Goal: Check status: Check status

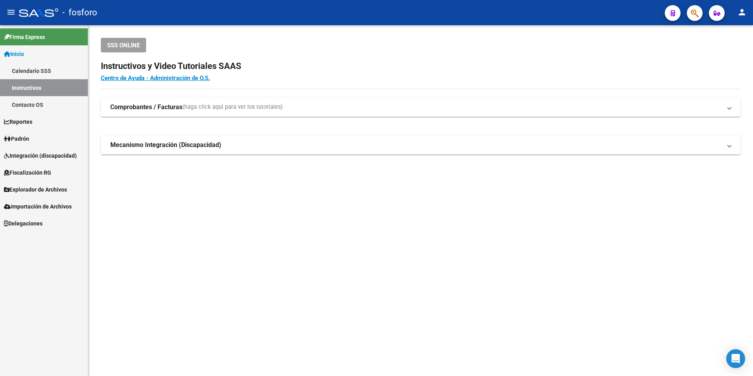
click at [33, 138] on link "Padrón" at bounding box center [44, 138] width 88 height 17
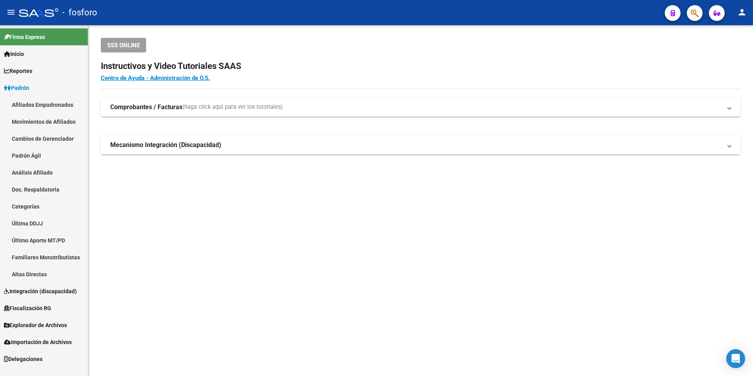
click at [31, 154] on link "Padrón Ágil" at bounding box center [44, 155] width 88 height 17
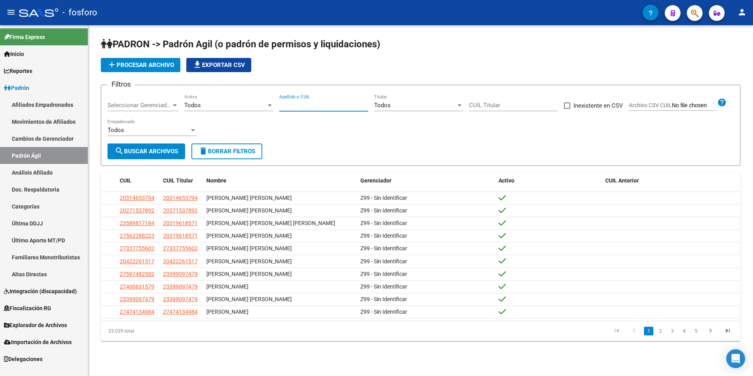
click at [304, 104] on input "Apellido o CUIL" at bounding box center [323, 105] width 89 height 7
paste input "20331260933"
type input "20331260933"
click at [148, 152] on span "search Buscar Archivos" at bounding box center [146, 151] width 63 height 7
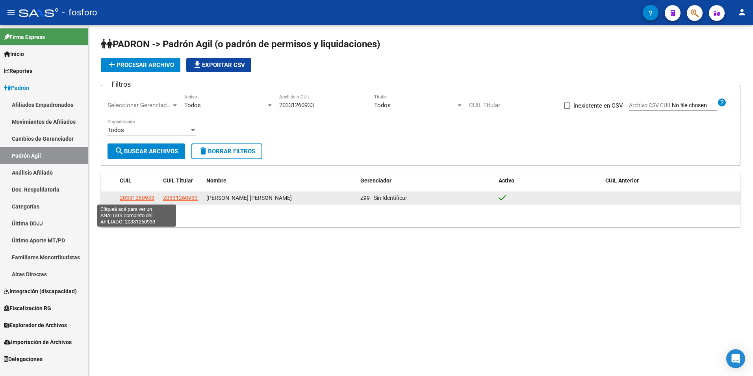
click at [134, 200] on span "20331260933" at bounding box center [137, 198] width 35 height 6
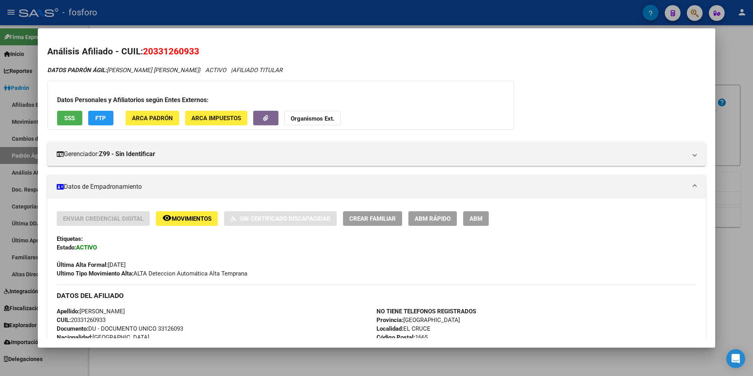
drag, startPoint x: 205, startPoint y: 52, endPoint x: 144, endPoint y: 51, distance: 61.1
click at [144, 51] on h2 "Análisis Afiliado - CUIL: 20331260933" at bounding box center [376, 51] width 659 height 13
copy span "20331260933"
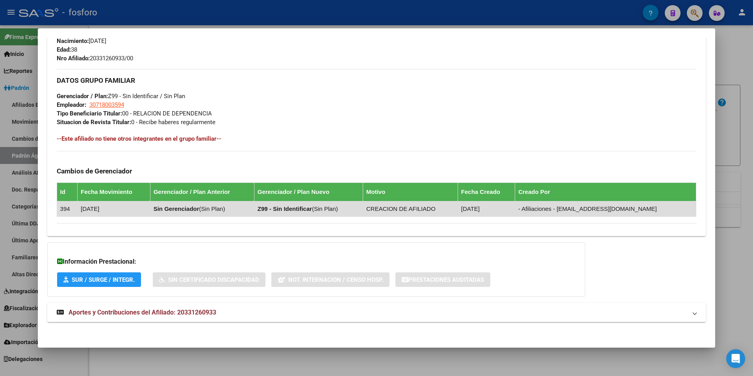
scroll to position [341, 0]
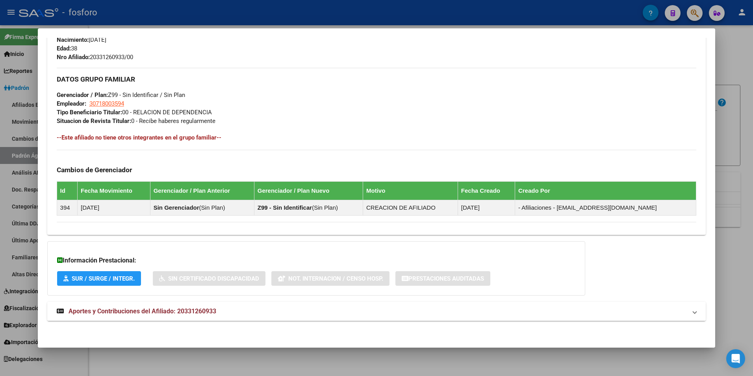
click at [156, 313] on span "Aportes y Contribuciones del Afiliado: 20331260933" at bounding box center [143, 310] width 148 height 7
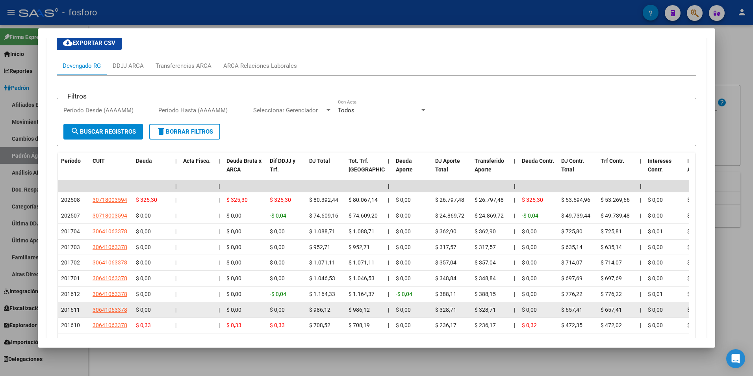
scroll to position [663, 0]
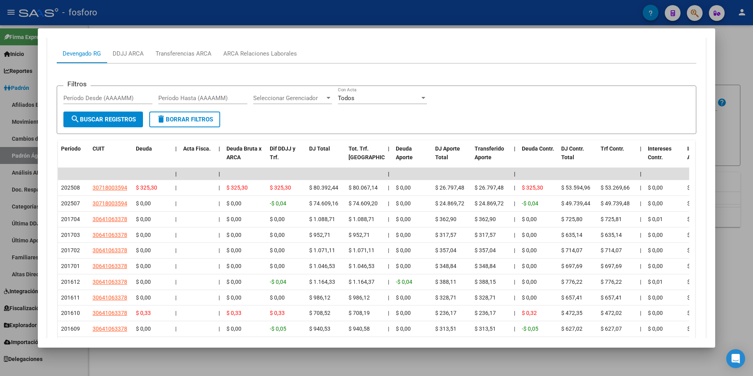
click at [351, 364] on div at bounding box center [376, 188] width 753 height 376
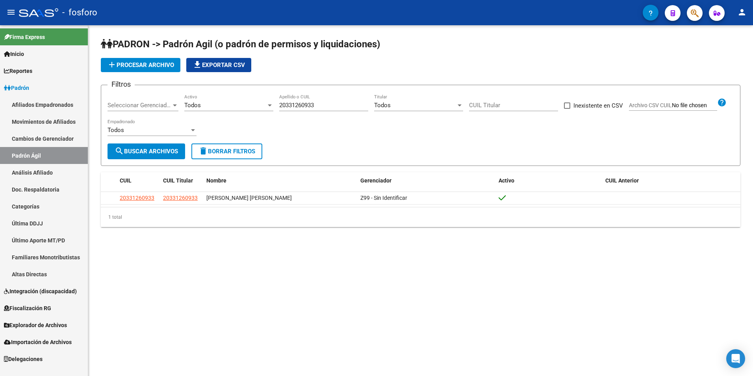
click at [52, 323] on span "Explorador de Archivos" at bounding box center [35, 325] width 63 height 9
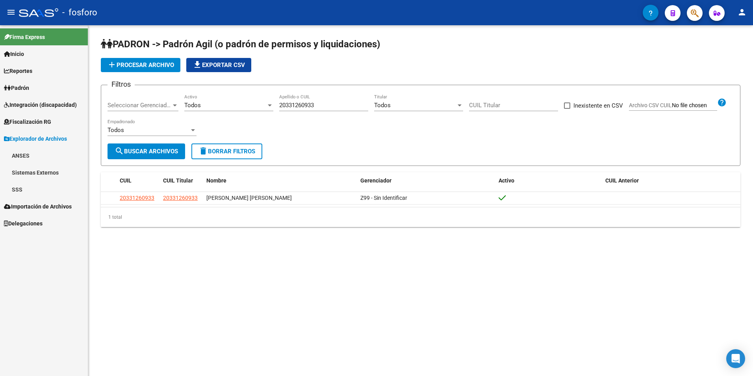
click at [26, 189] on link "SSS" at bounding box center [44, 189] width 88 height 17
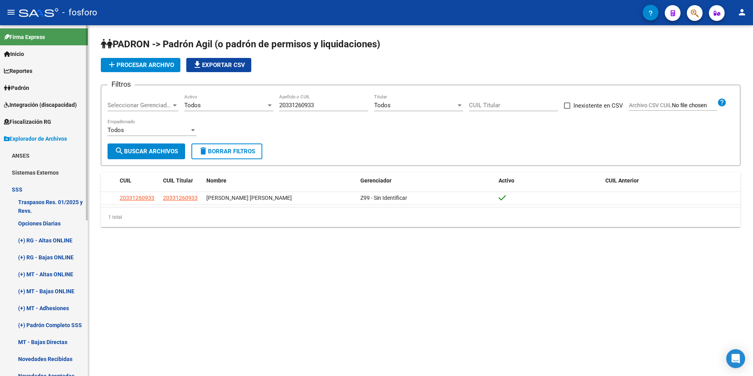
scroll to position [39, 0]
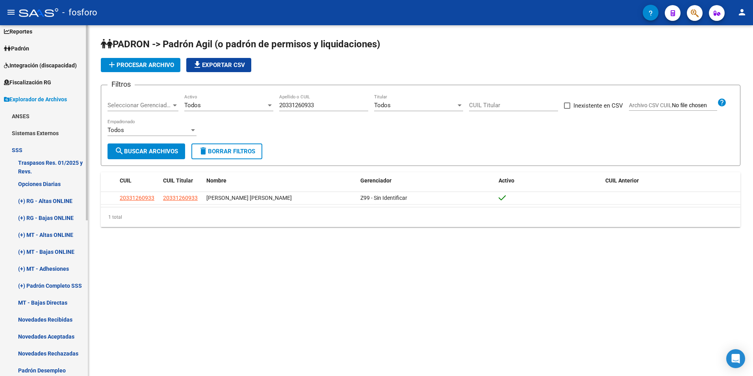
click at [49, 351] on link "Novedades Rechazadas" at bounding box center [44, 353] width 88 height 17
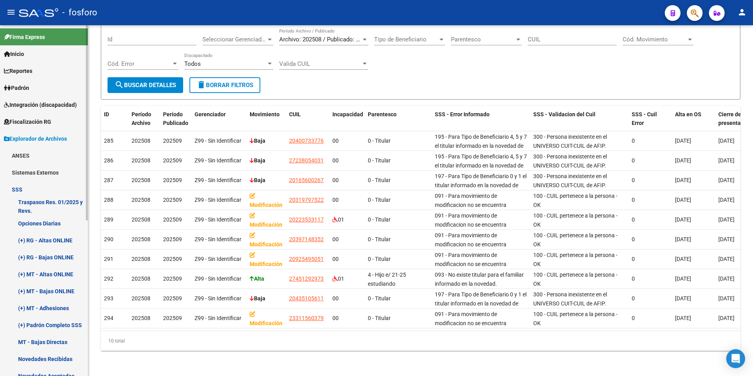
click at [33, 88] on link "Padrón" at bounding box center [44, 87] width 88 height 17
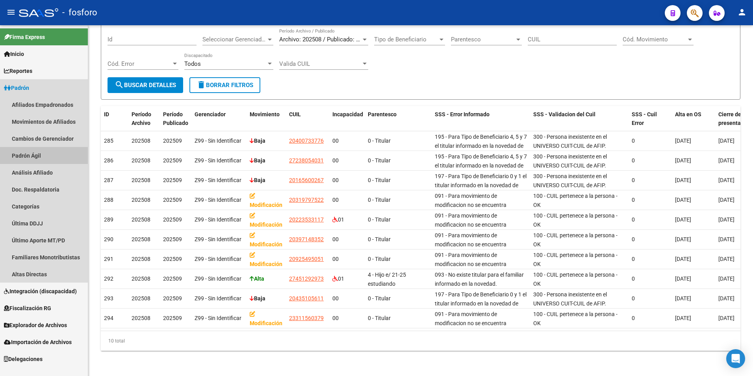
click at [29, 159] on link "Padrón Ágil" at bounding box center [44, 155] width 88 height 17
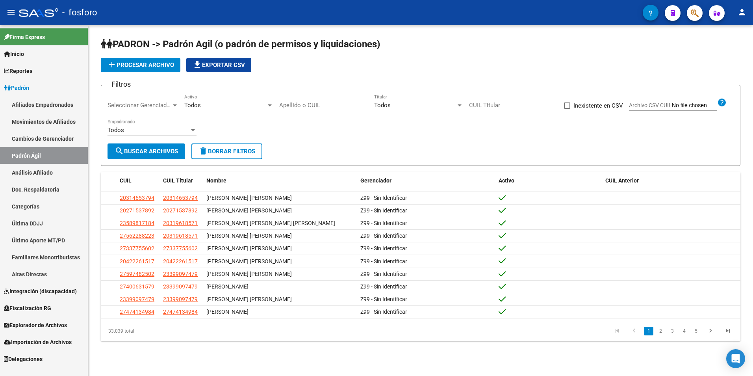
drag, startPoint x: 323, startPoint y: 110, endPoint x: 328, endPoint y: 98, distance: 13.1
click at [325, 105] on div "Apellido o CUIL" at bounding box center [323, 102] width 89 height 17
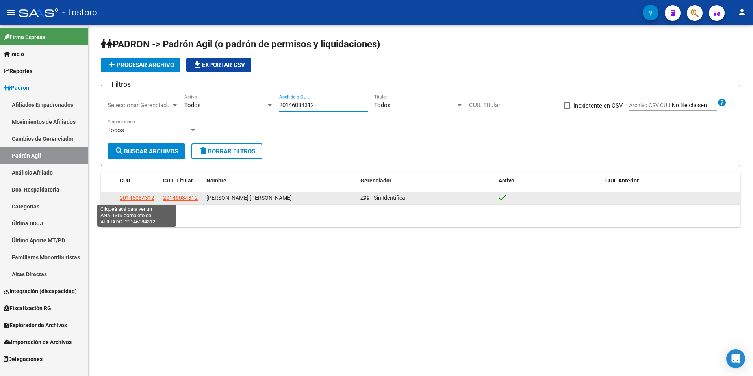
type input "20146084312"
click at [133, 200] on span "20146084312" at bounding box center [137, 198] width 35 height 6
type textarea "20146084312"
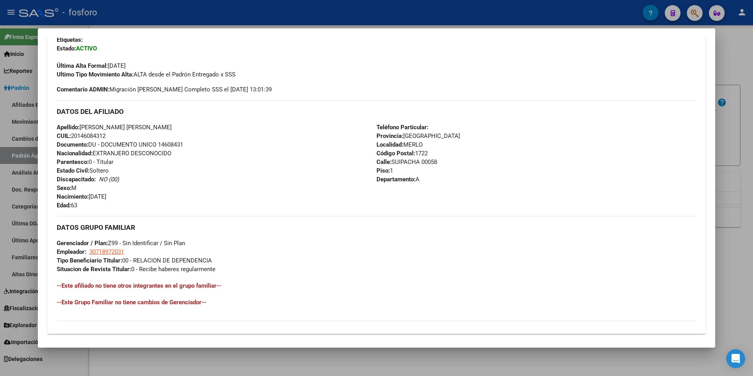
scroll to position [298, 0]
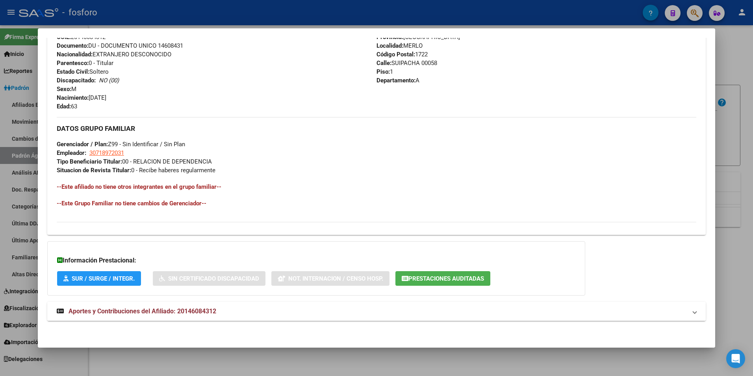
click at [128, 313] on span "Aportes y Contribuciones del Afiliado: 20146084312" at bounding box center [143, 310] width 148 height 7
click at [133, 318] on strong "Aportes y Contribuciones del Afiliado: 20146084312" at bounding box center [137, 314] width 160 height 9
click at [165, 307] on span "Aportes y Contribuciones del Afiliado: 20146084312" at bounding box center [143, 310] width 148 height 7
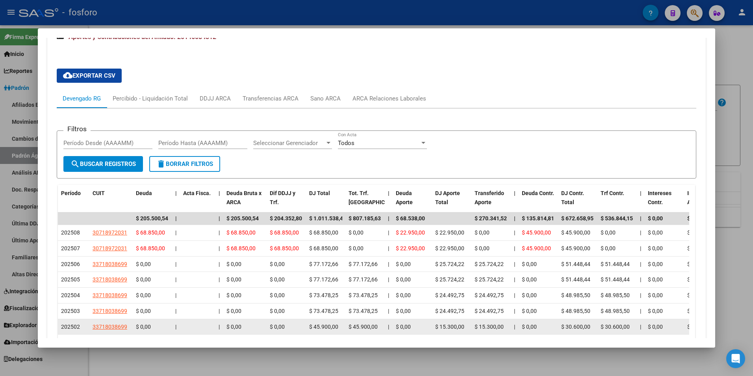
scroll to position [613, 0]
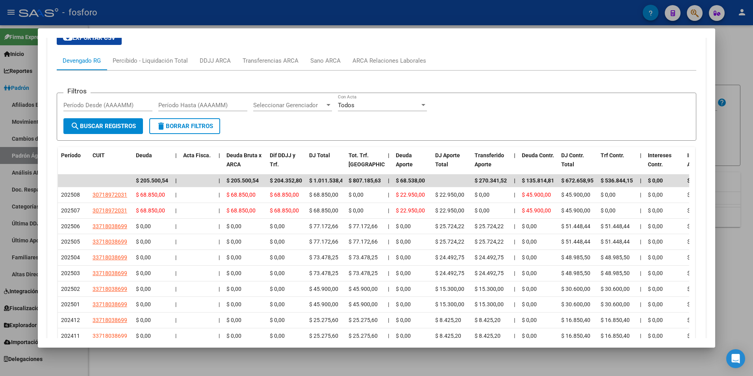
click at [246, 355] on div at bounding box center [376, 188] width 753 height 376
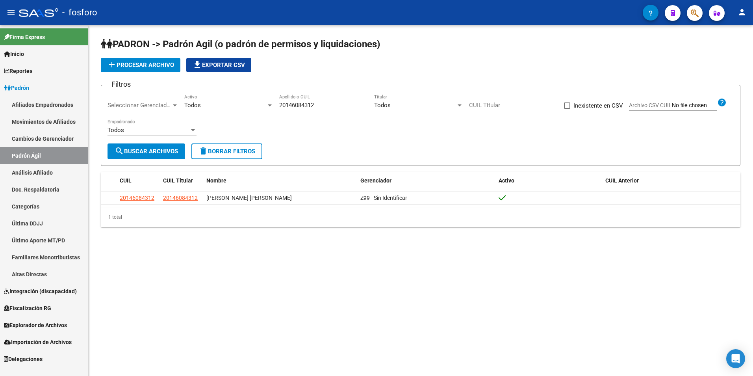
click at [36, 327] on span "Explorador de Archivos" at bounding box center [35, 325] width 63 height 9
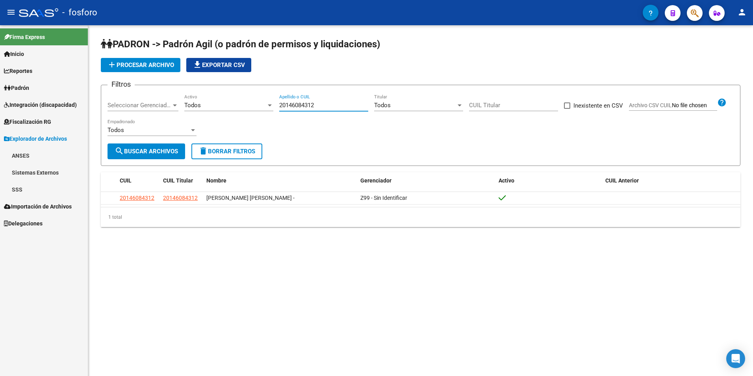
drag, startPoint x: 318, startPoint y: 108, endPoint x: 278, endPoint y: 110, distance: 39.5
click at [278, 110] on div "Filtros Seleccionar Gerenciador Seleccionar Gerenciador Todos Activo 2014608431…" at bounding box center [421, 117] width 626 height 52
click at [37, 193] on link "SSS" at bounding box center [44, 189] width 88 height 17
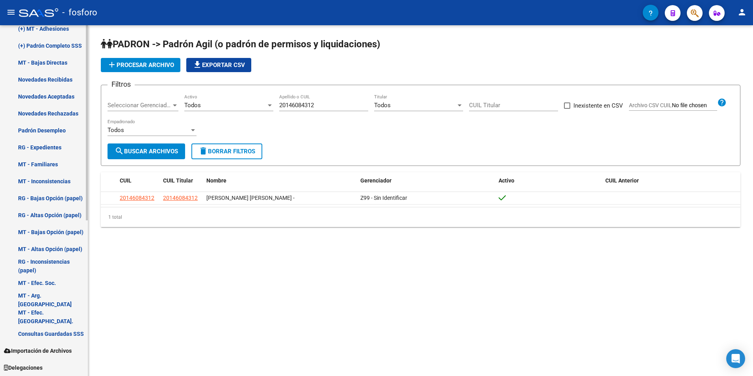
scroll to position [240, 0]
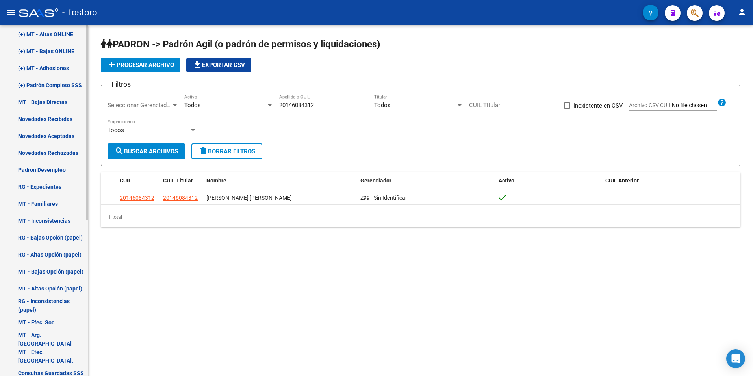
click at [56, 152] on link "Novedades Rechazadas" at bounding box center [44, 152] width 88 height 17
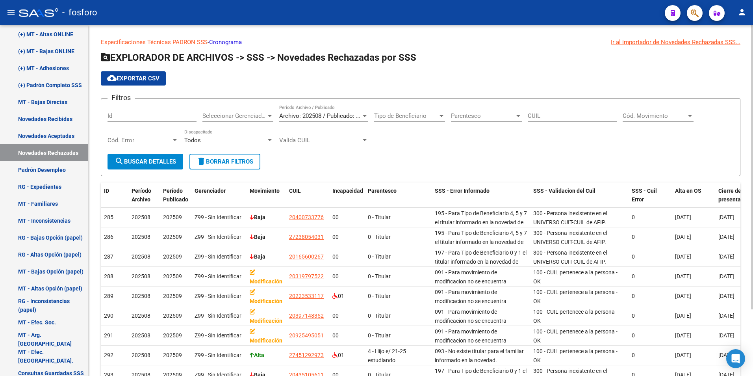
click at [562, 112] on div "CUIL" at bounding box center [572, 113] width 89 height 17
paste input "20-14608431-2"
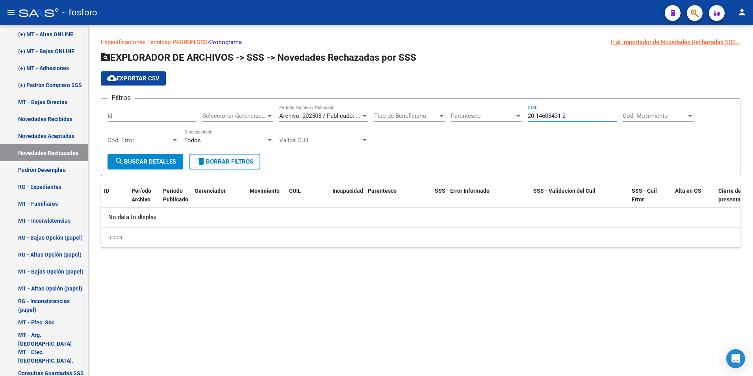
type input "20-14608431-2"
click at [364, 113] on div at bounding box center [364, 116] width 7 height 6
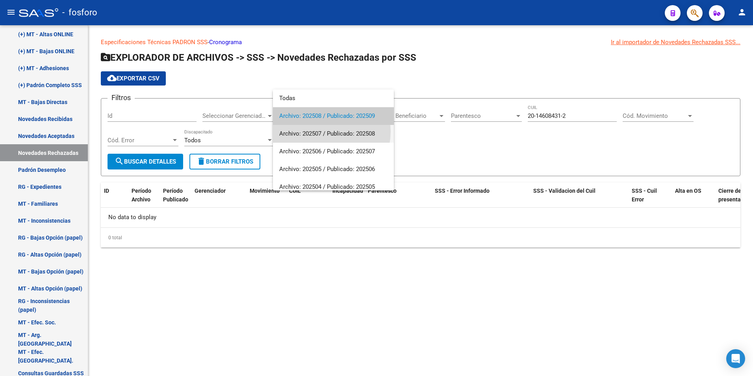
click at [319, 131] on span "Archivo: 202507 / Publicado: 202508" at bounding box center [333, 134] width 108 height 18
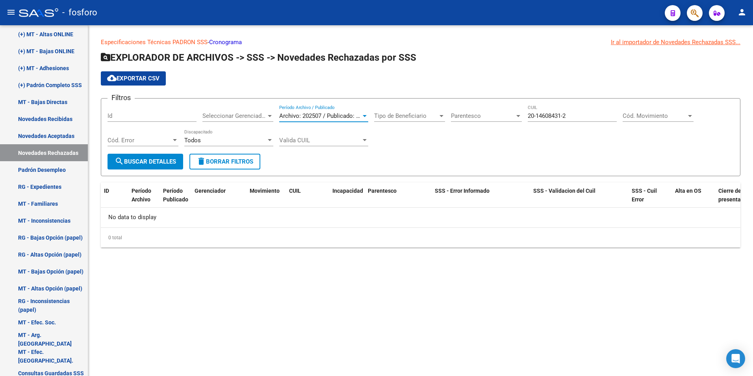
click at [148, 161] on span "search Buscar Detalles" at bounding box center [145, 161] width 61 height 7
click at [362, 114] on div at bounding box center [364, 116] width 7 height 6
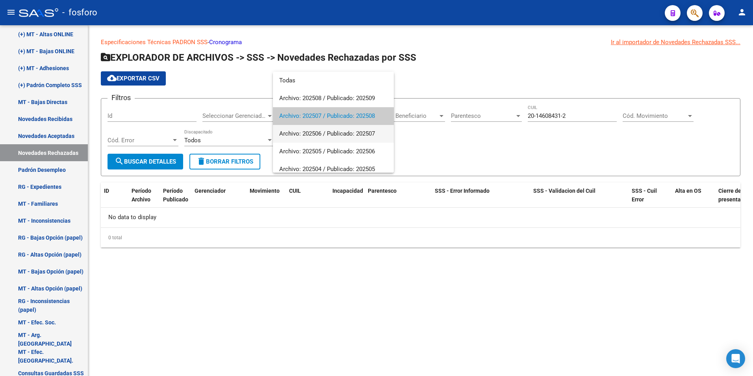
click at [334, 135] on span "Archivo: 202506 / Publicado: 202507" at bounding box center [333, 134] width 108 height 18
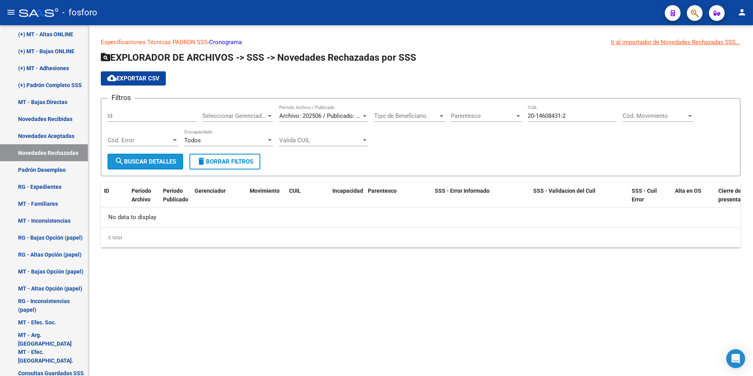
click at [163, 154] on button "search Buscar Detalles" at bounding box center [146, 162] width 76 height 16
click at [363, 114] on div at bounding box center [364, 116] width 7 height 6
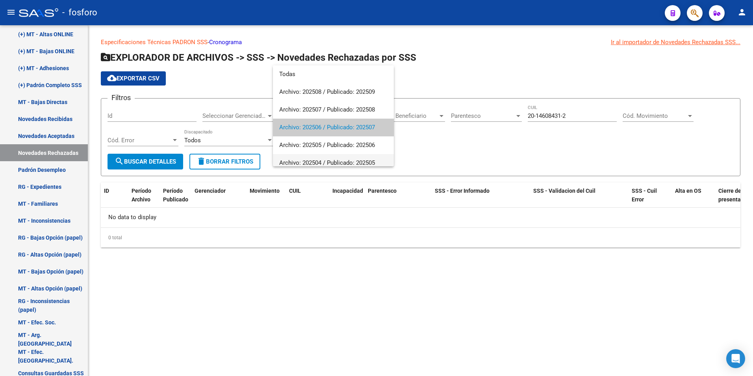
scroll to position [12, 0]
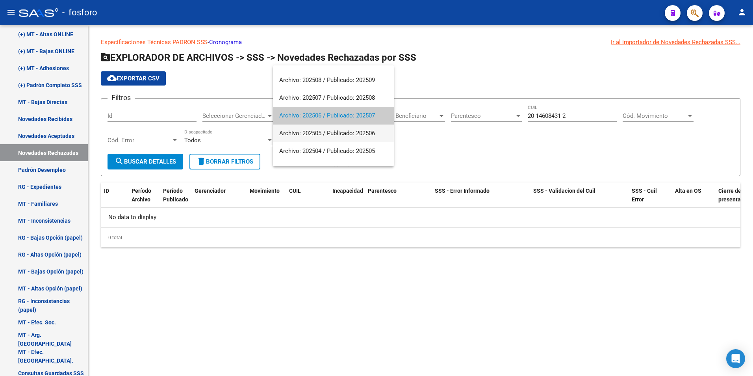
click at [330, 128] on span "Archivo: 202505 / Publicado: 202506" at bounding box center [333, 133] width 108 height 18
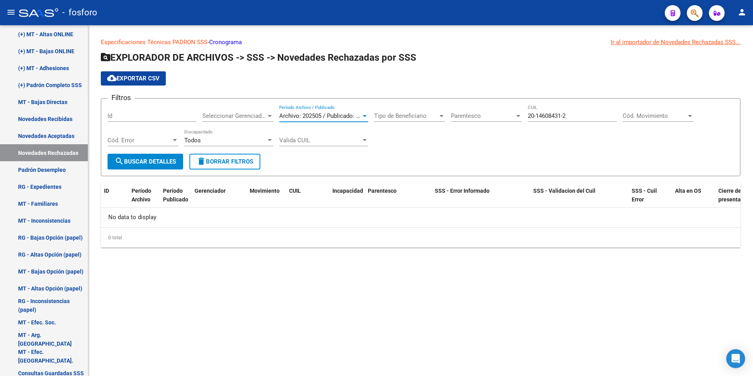
click at [163, 161] on span "search Buscar Detalles" at bounding box center [145, 161] width 61 height 7
click at [362, 114] on div at bounding box center [364, 116] width 7 height 6
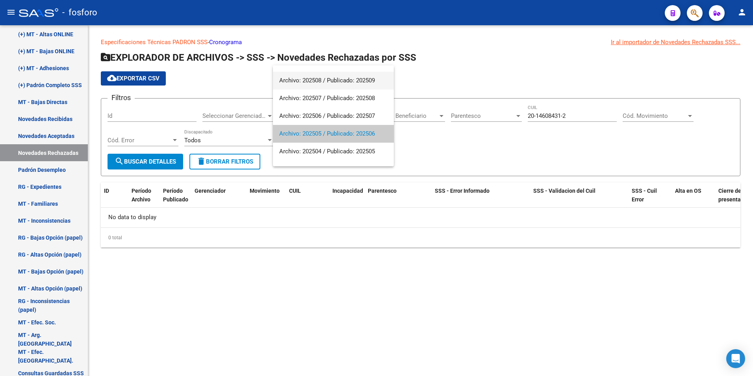
scroll to position [0, 0]
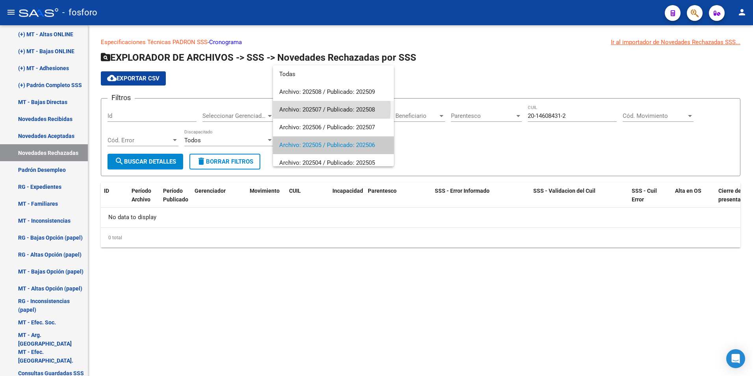
click at [304, 108] on span "Archivo: 202507 / Publicado: 202508" at bounding box center [333, 110] width 108 height 18
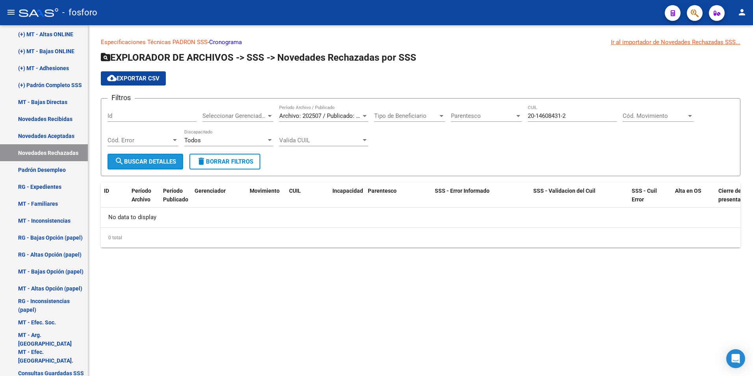
click at [169, 163] on span "search Buscar Detalles" at bounding box center [145, 161] width 61 height 7
click at [361, 118] on span "Archivo: 202507 / Publicado: 202508" at bounding box center [327, 115] width 96 height 7
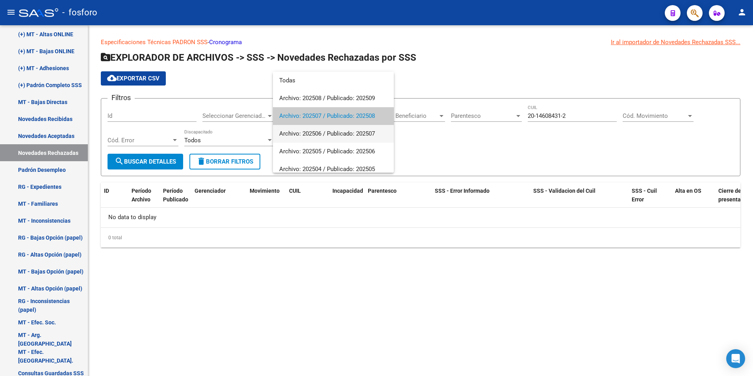
click at [325, 132] on span "Archivo: 202506 / Publicado: 202507" at bounding box center [333, 134] width 108 height 18
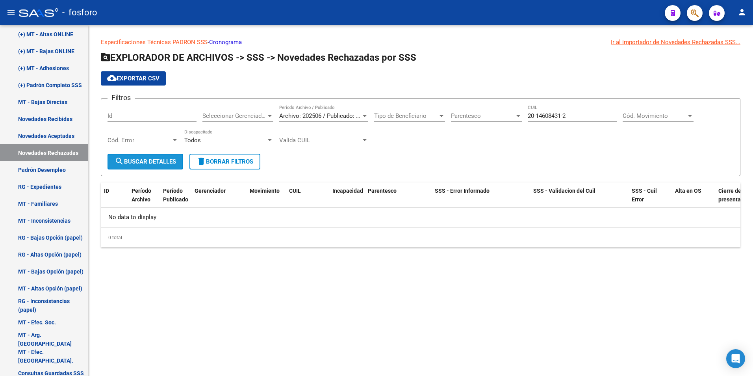
click at [147, 157] on button "search Buscar Detalles" at bounding box center [146, 162] width 76 height 16
click at [364, 115] on div at bounding box center [365, 116] width 4 height 2
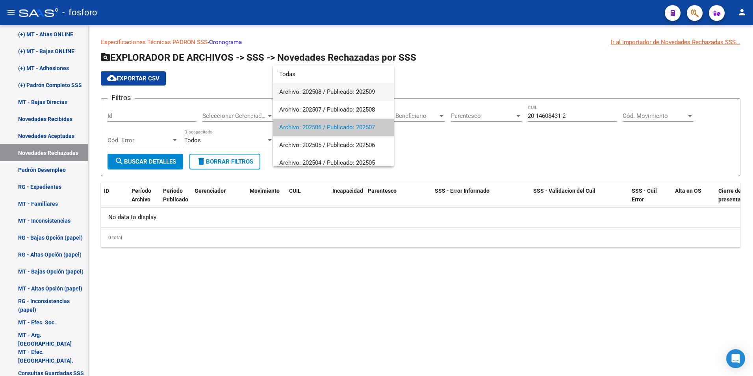
click at [325, 93] on span "Archivo: 202508 / Publicado: 202509" at bounding box center [333, 92] width 108 height 18
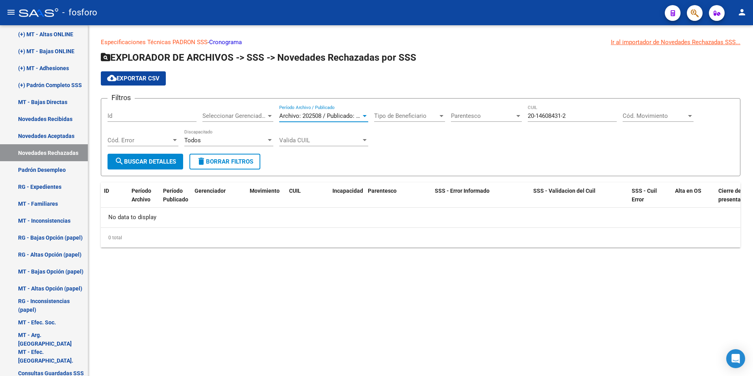
click at [156, 161] on span "search Buscar Detalles" at bounding box center [145, 161] width 61 height 7
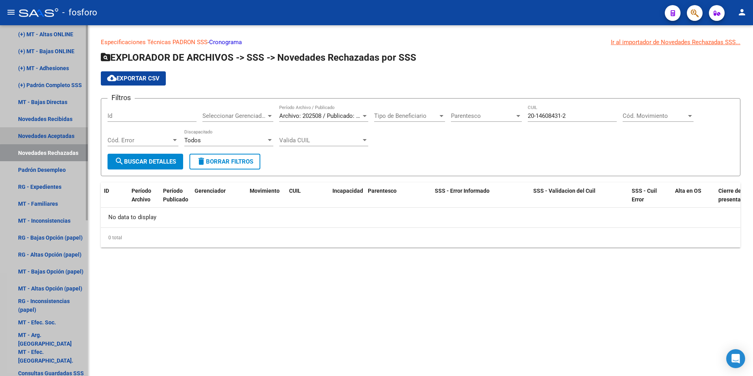
click at [61, 135] on link "Novedades Aceptadas" at bounding box center [44, 135] width 88 height 17
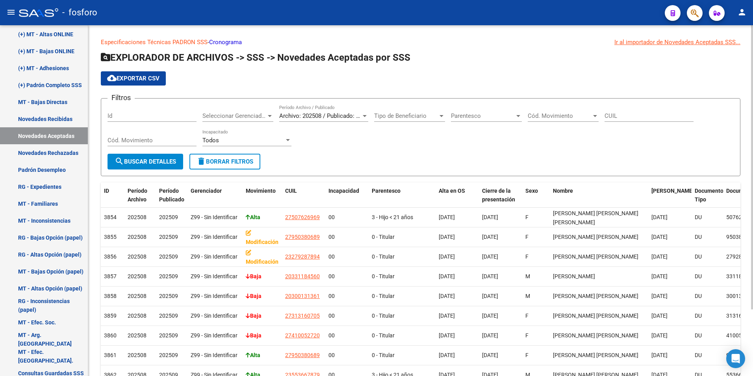
click at [642, 117] on input "CUIL" at bounding box center [649, 115] width 89 height 7
paste input "20-14608431-2"
type input "20-14608431-2"
click at [153, 162] on span "search Buscar Detalles" at bounding box center [145, 161] width 61 height 7
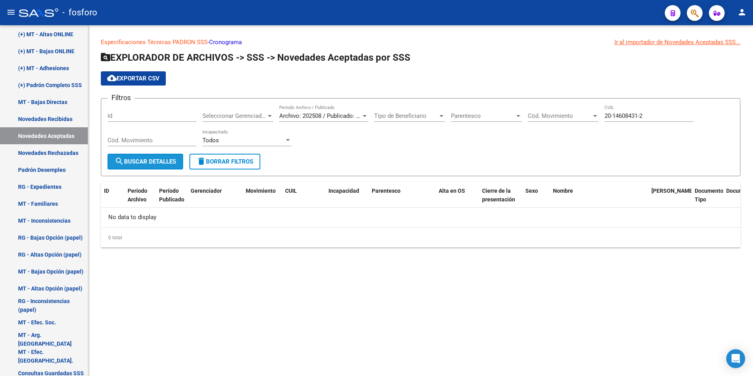
click at [152, 161] on span "search Buscar Detalles" at bounding box center [145, 161] width 61 height 7
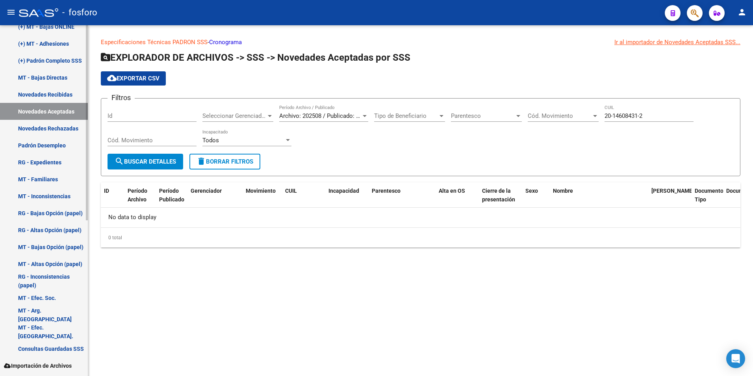
scroll to position [279, 0]
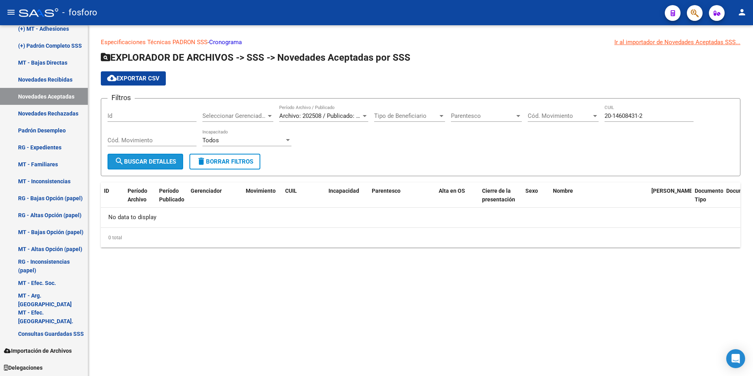
click at [138, 161] on span "search Buscar Detalles" at bounding box center [145, 161] width 61 height 7
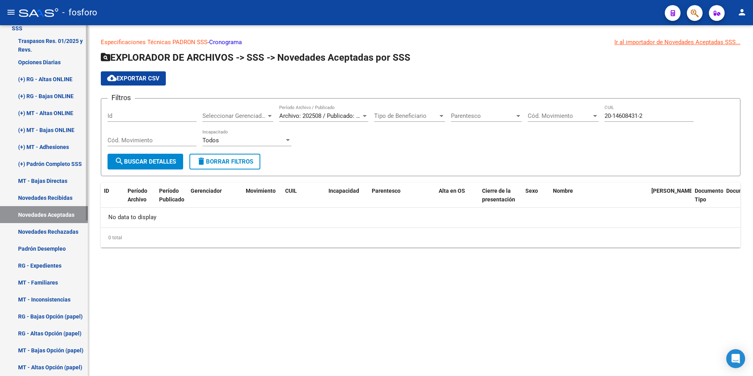
scroll to position [122, 0]
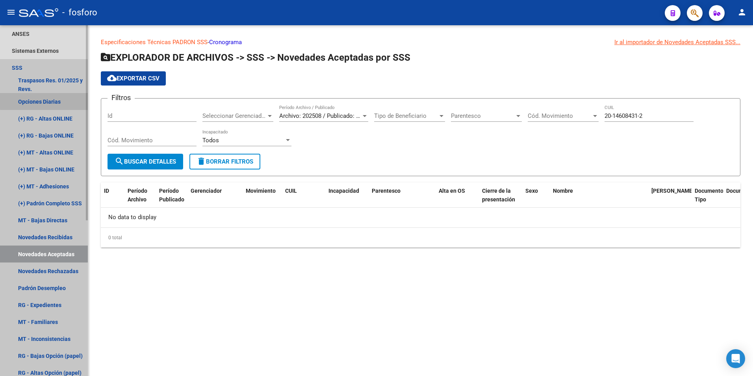
click at [48, 100] on link "Opciones Diarias" at bounding box center [44, 101] width 88 height 17
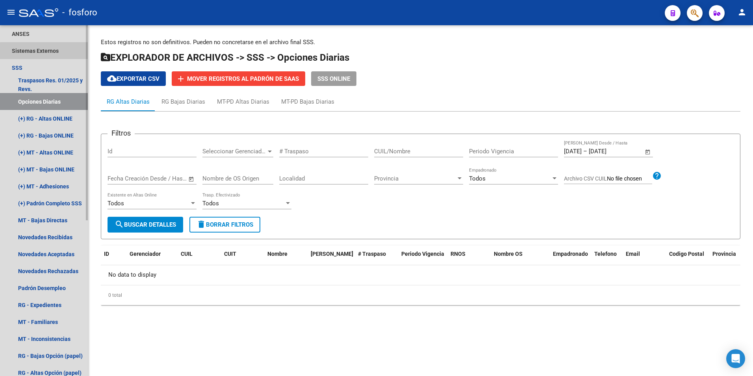
click at [49, 51] on link "Sistemas Externos" at bounding box center [44, 50] width 88 height 17
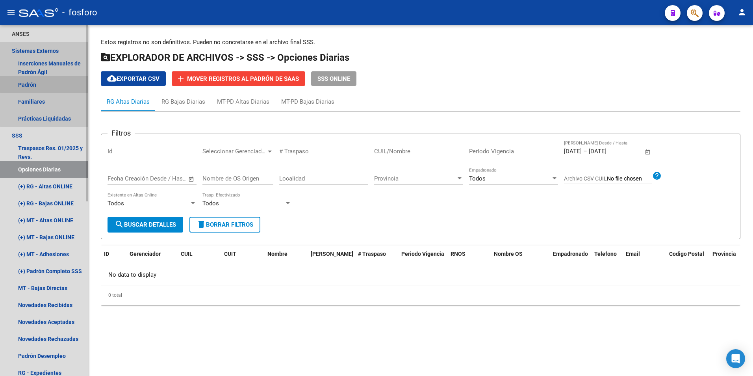
click at [45, 83] on link "Padrón" at bounding box center [44, 84] width 88 height 17
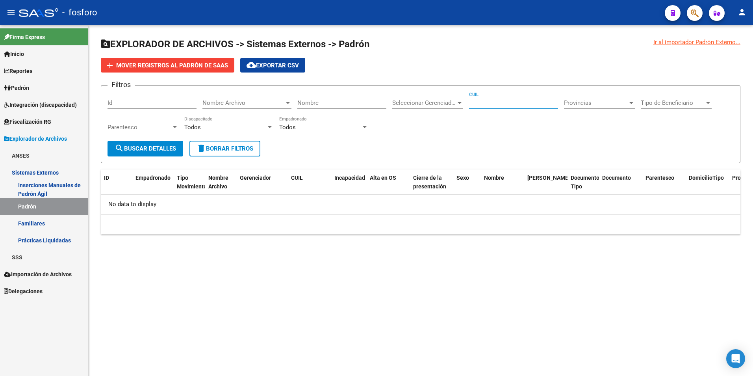
click at [504, 101] on input "CUIL" at bounding box center [513, 102] width 89 height 7
paste input "20-14608431-2"
type input "20-14608431-2"
click at [157, 152] on button "search Buscar Detalles" at bounding box center [146, 149] width 76 height 16
click at [35, 89] on link "Padrón" at bounding box center [44, 87] width 88 height 17
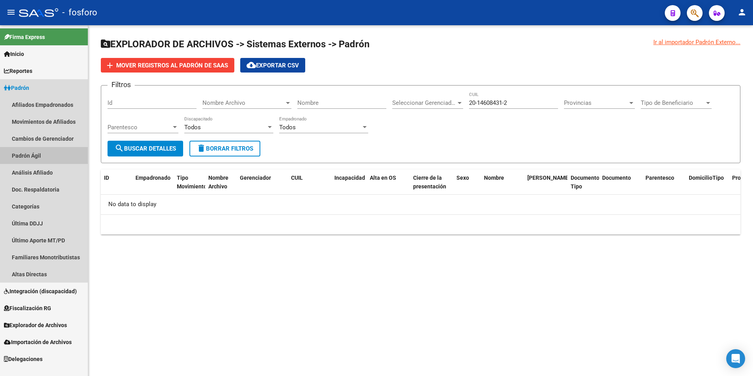
click at [33, 156] on link "Padrón Ágil" at bounding box center [44, 155] width 88 height 17
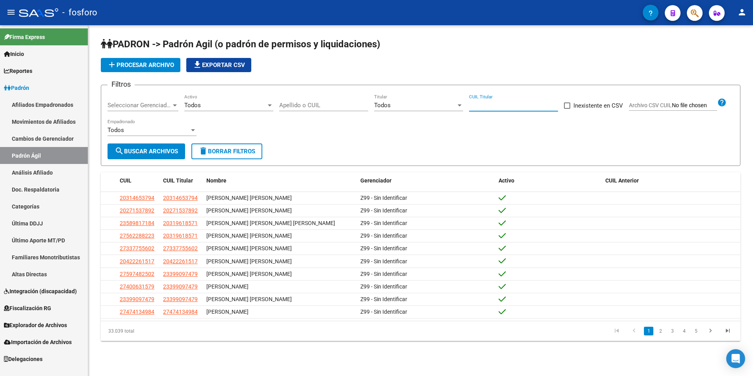
click at [498, 104] on input "CUIL Titular" at bounding box center [513, 105] width 89 height 7
paste input "20-14608431-2"
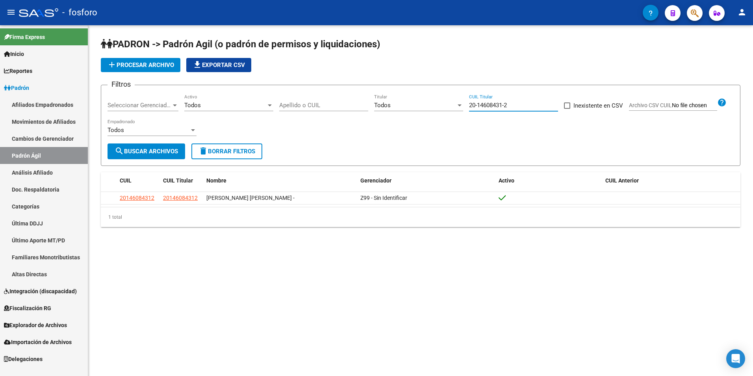
type input "20-14608431-2"
click at [59, 123] on link "Movimientos de Afiliados" at bounding box center [44, 121] width 88 height 17
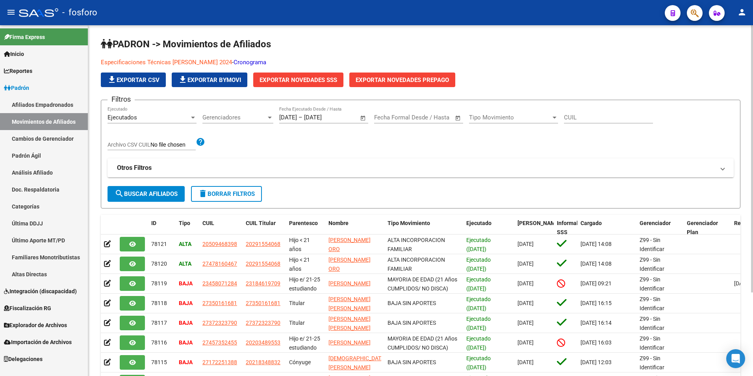
click at [608, 118] on input "CUIL" at bounding box center [608, 117] width 89 height 7
paste input "20146084312"
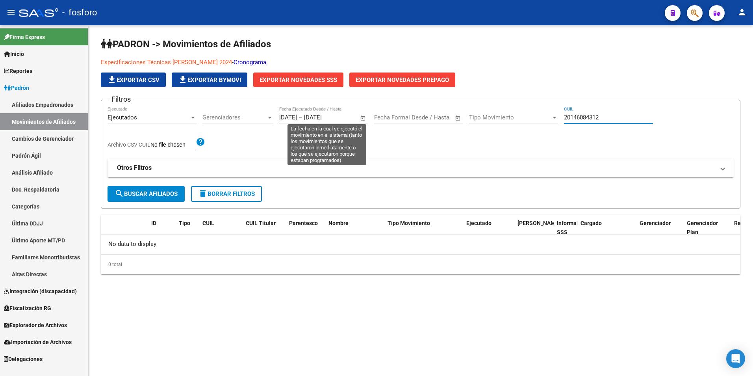
type input "20146084312"
click at [296, 117] on input "[DATE]" at bounding box center [288, 117] width 18 height 7
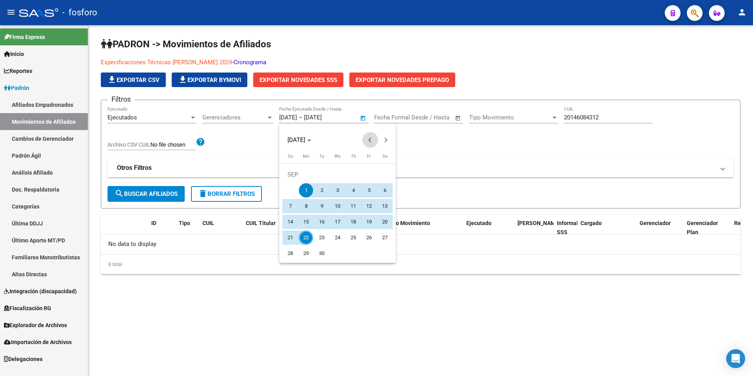
click at [368, 142] on span "Previous month" at bounding box center [370, 140] width 16 height 16
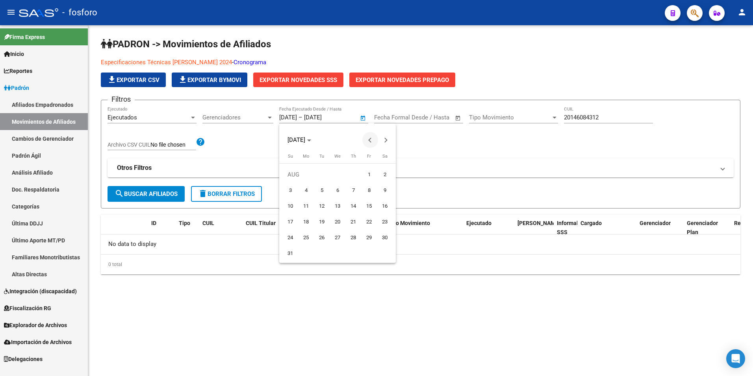
click at [368, 142] on span "Previous month" at bounding box center [370, 140] width 16 height 16
click at [320, 192] on span "1" at bounding box center [322, 190] width 14 height 14
type input "[DATE]"
click at [327, 119] on div at bounding box center [376, 188] width 753 height 376
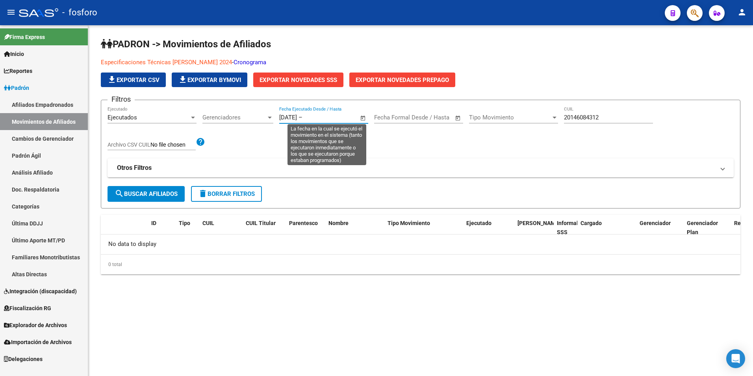
click at [335, 117] on input "text" at bounding box center [323, 117] width 38 height 7
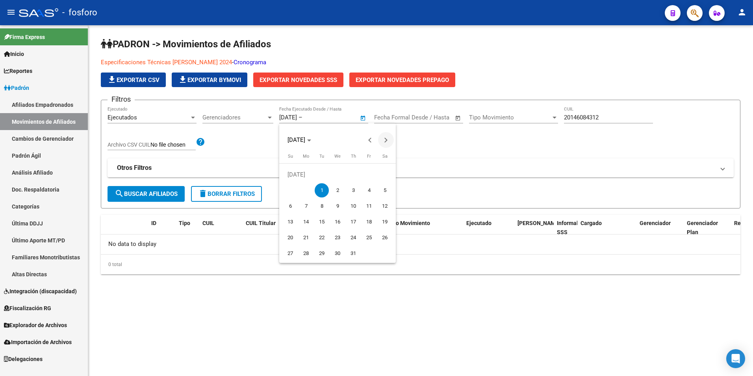
click at [383, 141] on button "Next month" at bounding box center [386, 140] width 16 height 16
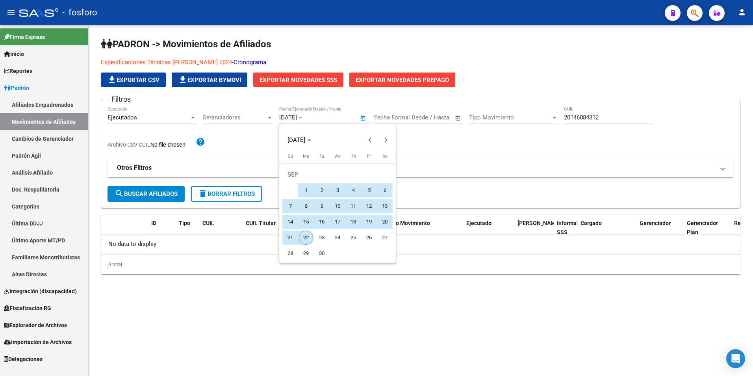
click at [310, 236] on span "22" at bounding box center [306, 237] width 14 height 14
type input "[DATE]"
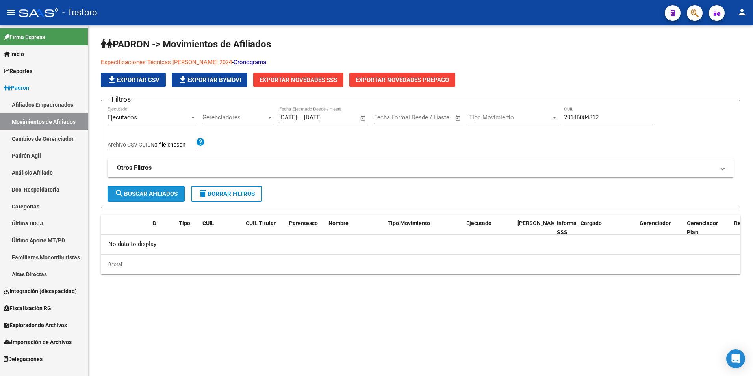
click at [153, 191] on span "search Buscar Afiliados" at bounding box center [146, 193] width 63 height 7
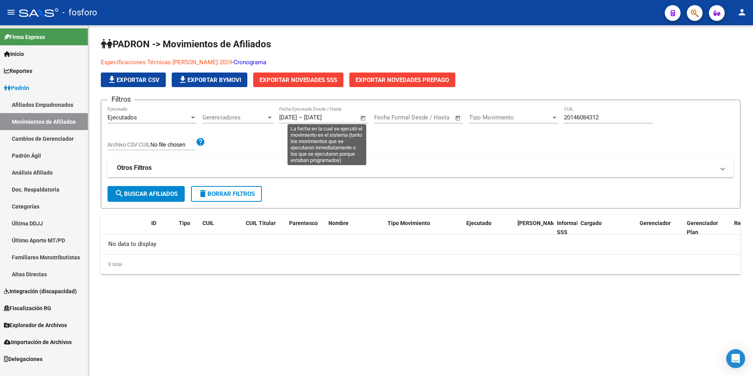
click at [364, 118] on span "Open calendar" at bounding box center [363, 117] width 19 height 19
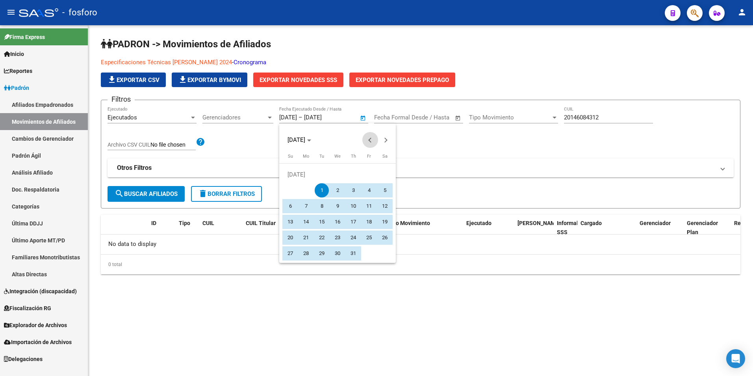
click at [369, 138] on span "Previous month" at bounding box center [370, 140] width 16 height 16
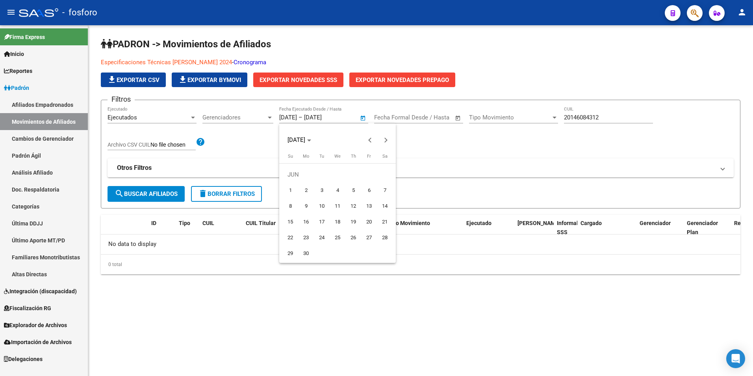
click at [292, 188] on span "1" at bounding box center [290, 190] width 14 height 14
type input "[DATE]"
click at [152, 193] on div at bounding box center [376, 188] width 753 height 376
click at [148, 195] on span "search Buscar Afiliados" at bounding box center [146, 193] width 63 height 7
